Goal: Task Accomplishment & Management: Manage account settings

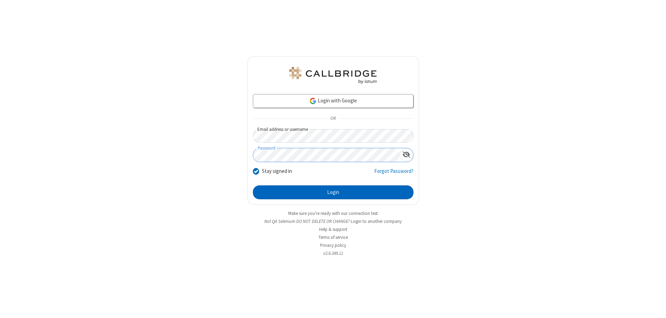
click at [333, 192] on button "Login" at bounding box center [333, 192] width 161 height 14
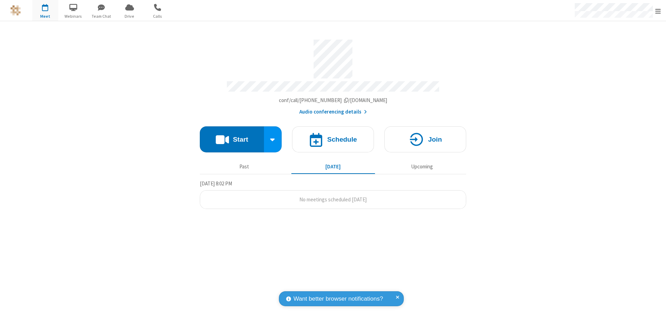
click at [658, 11] on span "Open menu" at bounding box center [659, 11] width 6 height 7
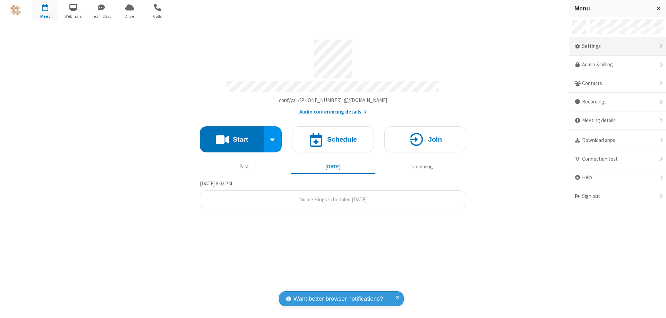
click at [618, 46] on div "Settings" at bounding box center [618, 46] width 97 height 19
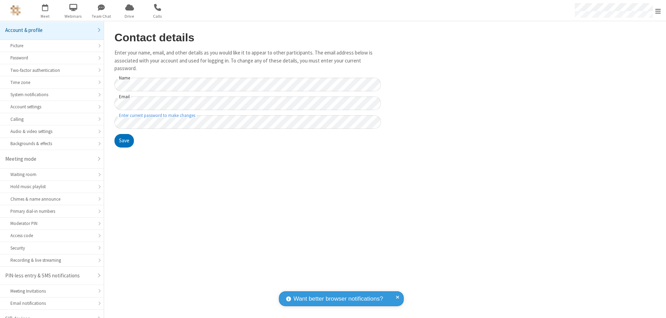
scroll to position [10, 0]
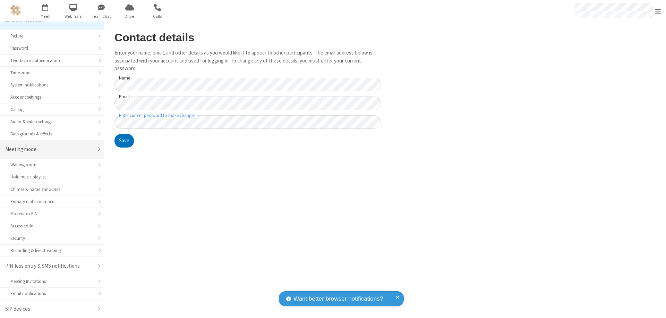
click at [49, 149] on div "Meeting mode" at bounding box center [49, 149] width 88 height 8
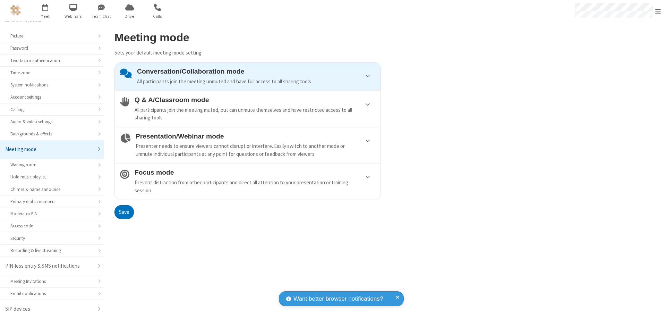
click at [248, 76] on div "Conversation/Collaboration mode All participants join the meeting unmuted and h…" at bounding box center [256, 77] width 238 height 18
click at [124, 212] on button "Save" at bounding box center [124, 212] width 19 height 14
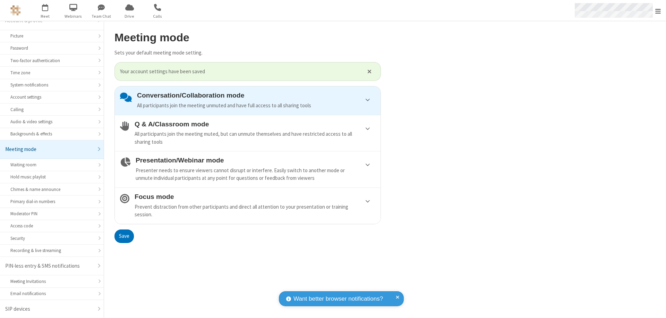
click at [658, 10] on span "Open menu" at bounding box center [659, 11] width 6 height 7
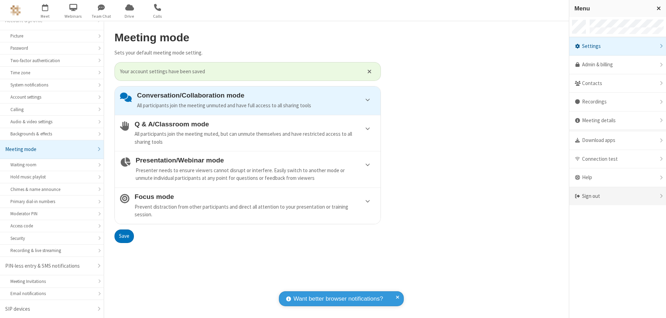
click at [618, 196] on div "Sign out" at bounding box center [618, 196] width 97 height 18
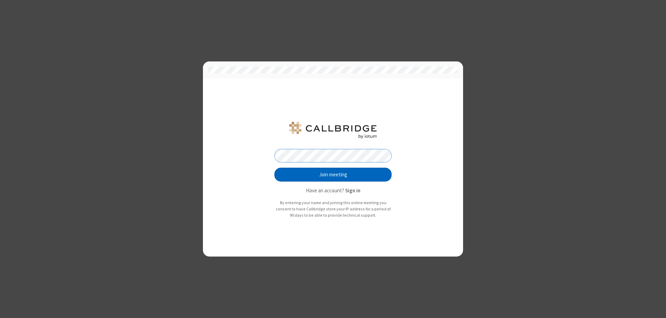
click at [333, 175] on button "Join meeting" at bounding box center [333, 175] width 117 height 14
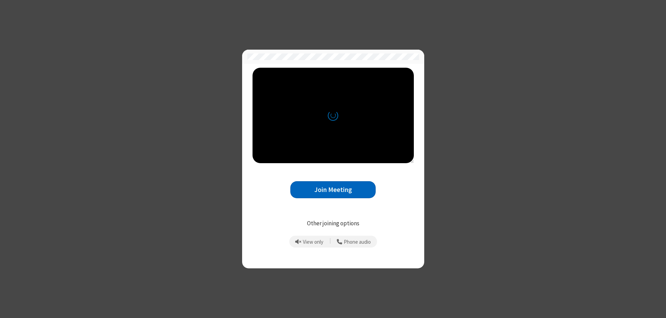
click at [333, 189] on button "Join Meeting" at bounding box center [332, 189] width 85 height 17
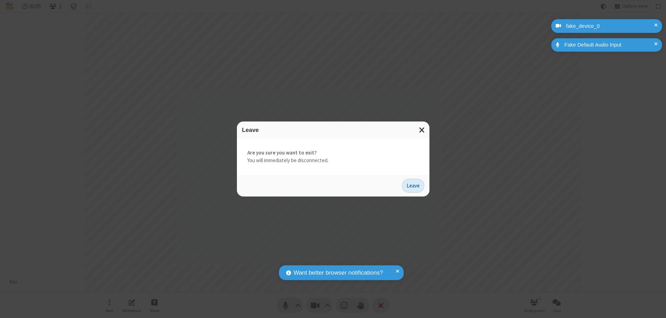
click at [413, 185] on button "Leave" at bounding box center [413, 186] width 22 height 14
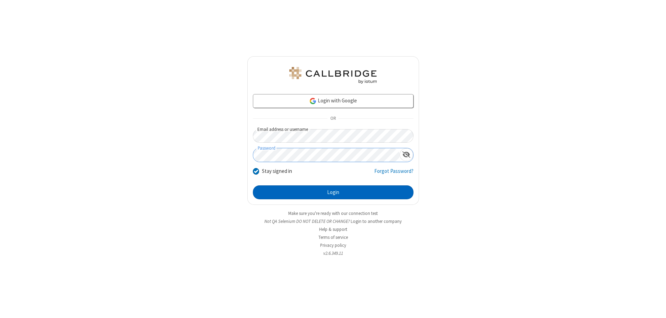
click at [333, 192] on button "Login" at bounding box center [333, 192] width 161 height 14
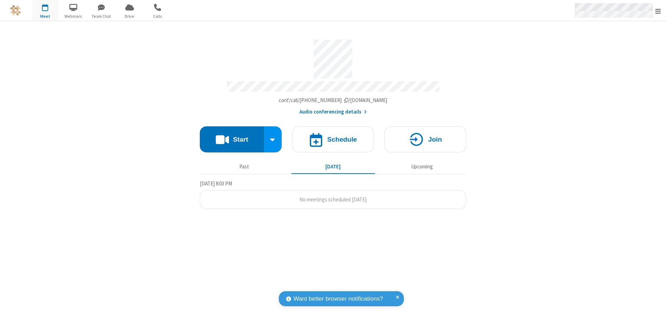
click at [658, 11] on span "Open menu" at bounding box center [659, 11] width 6 height 7
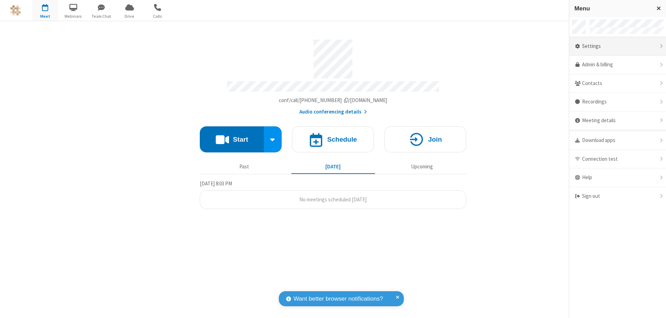
click at [618, 46] on div "Settings" at bounding box center [618, 46] width 97 height 19
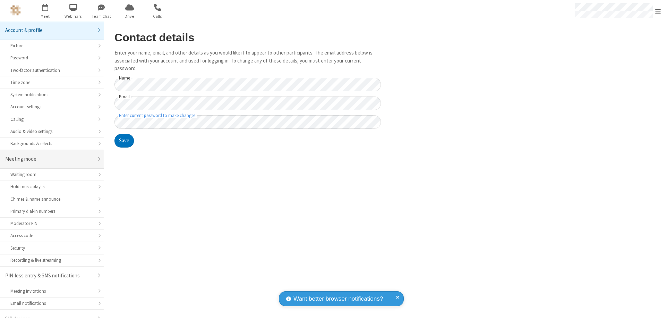
click at [49, 155] on div "Meeting mode" at bounding box center [49, 159] width 88 height 8
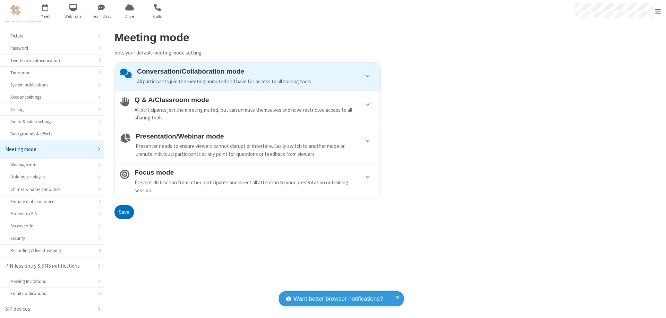
click at [248, 76] on div "Conversation/Collaboration mode All participants join the meeting unmuted and h…" at bounding box center [256, 77] width 238 height 18
click at [124, 212] on button "Save" at bounding box center [124, 212] width 19 height 14
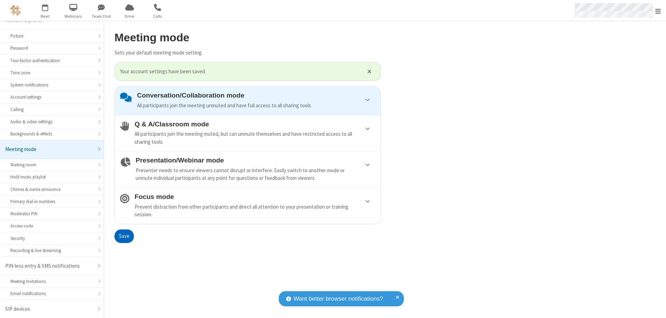
click at [658, 10] on span "Open menu" at bounding box center [659, 11] width 6 height 7
